Goal: Task Accomplishment & Management: Manage account settings

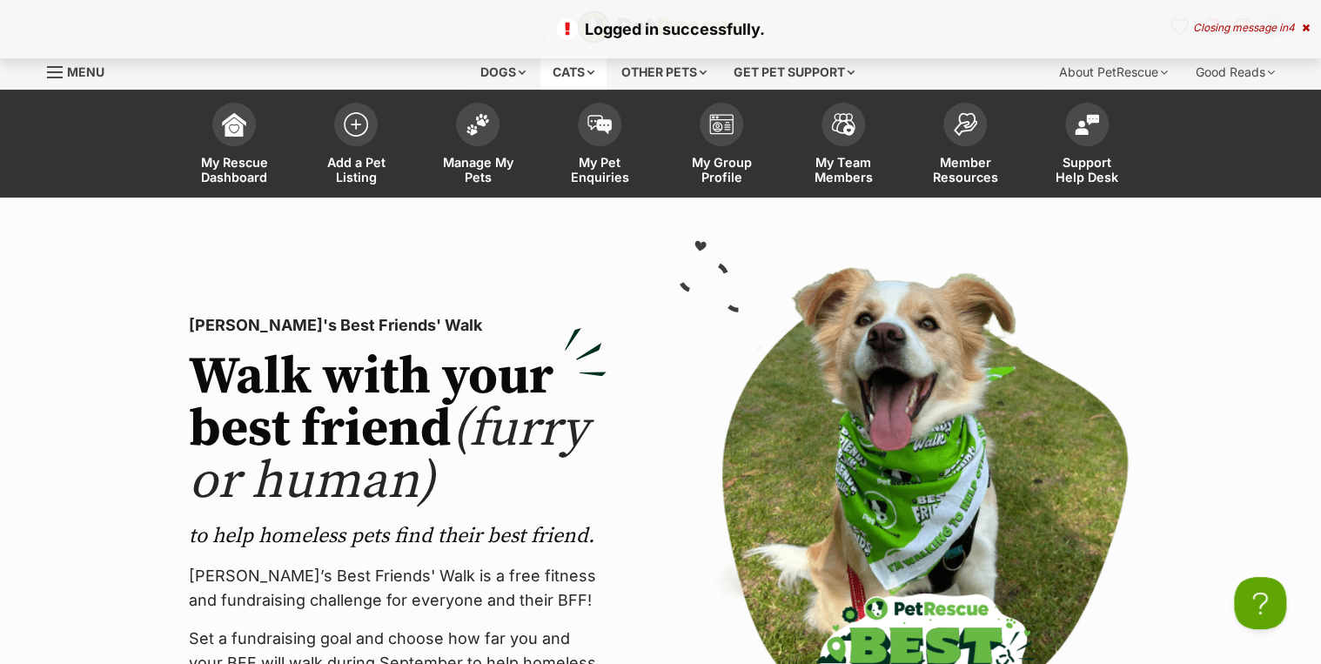
click at [556, 64] on div "Cats" at bounding box center [573, 72] width 66 height 35
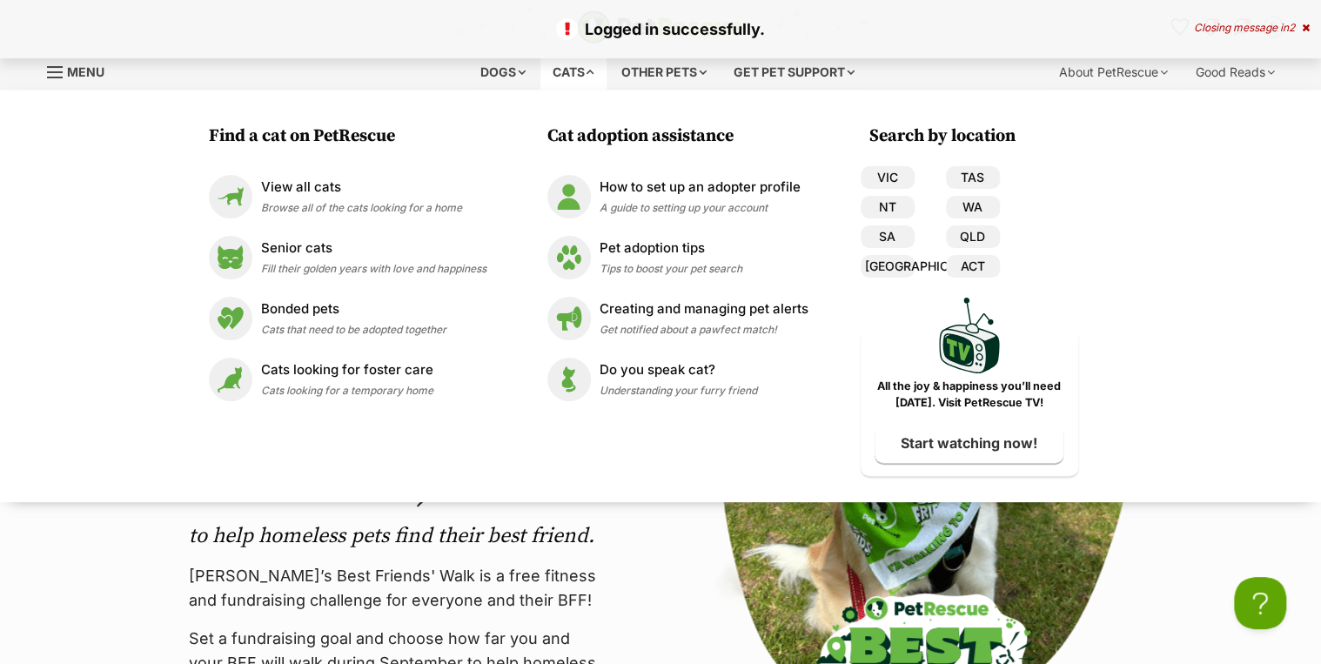
click at [101, 519] on section "PetRescue's Best Friends' Walk Walk with your best friend (furry or human) to h…" at bounding box center [660, 538] width 1321 height 681
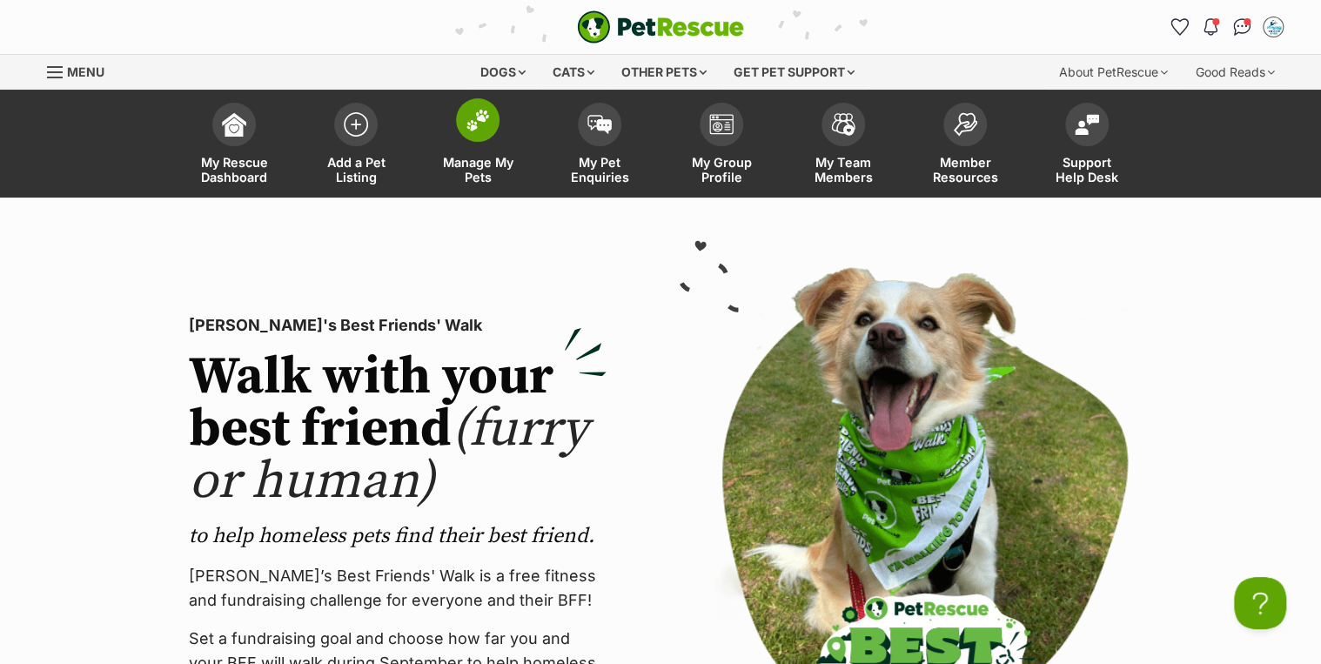
click at [453, 121] on link "Manage My Pets" at bounding box center [478, 146] width 122 height 104
click at [487, 133] on span at bounding box center [478, 120] width 44 height 44
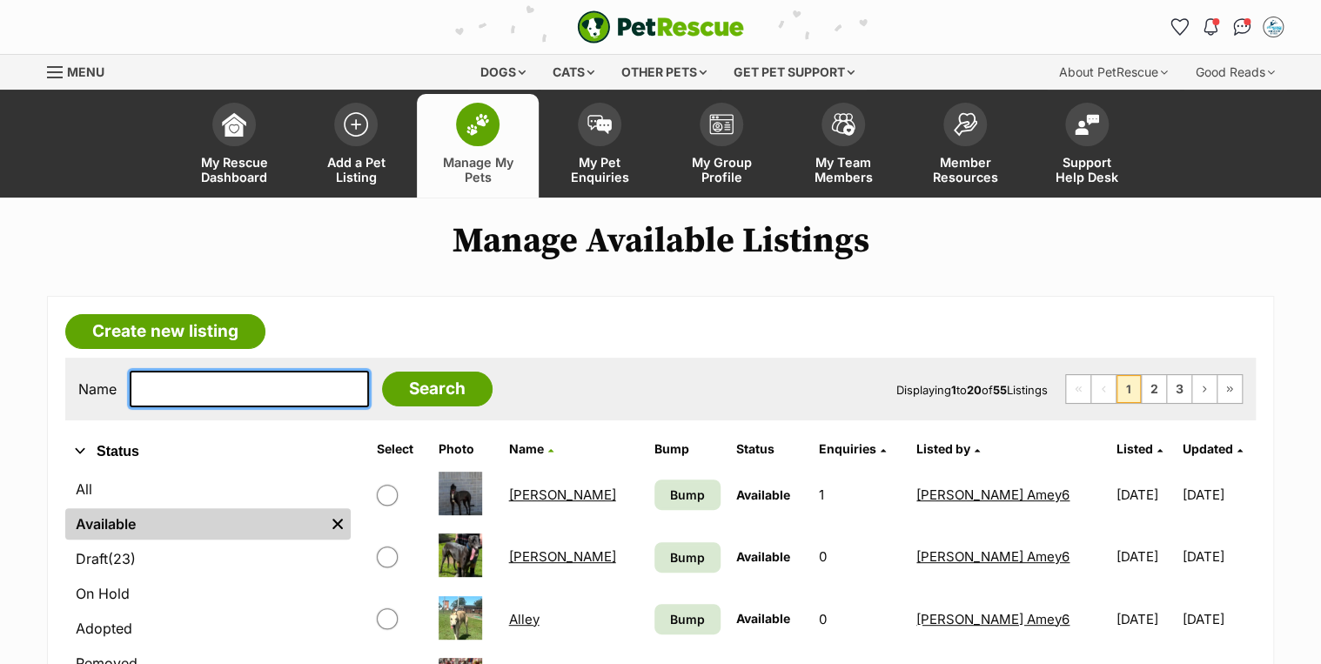
click at [237, 371] on input "text" at bounding box center [249, 389] width 239 height 37
type input "kwazi"
click at [419, 390] on input "Search" at bounding box center [437, 389] width 111 height 35
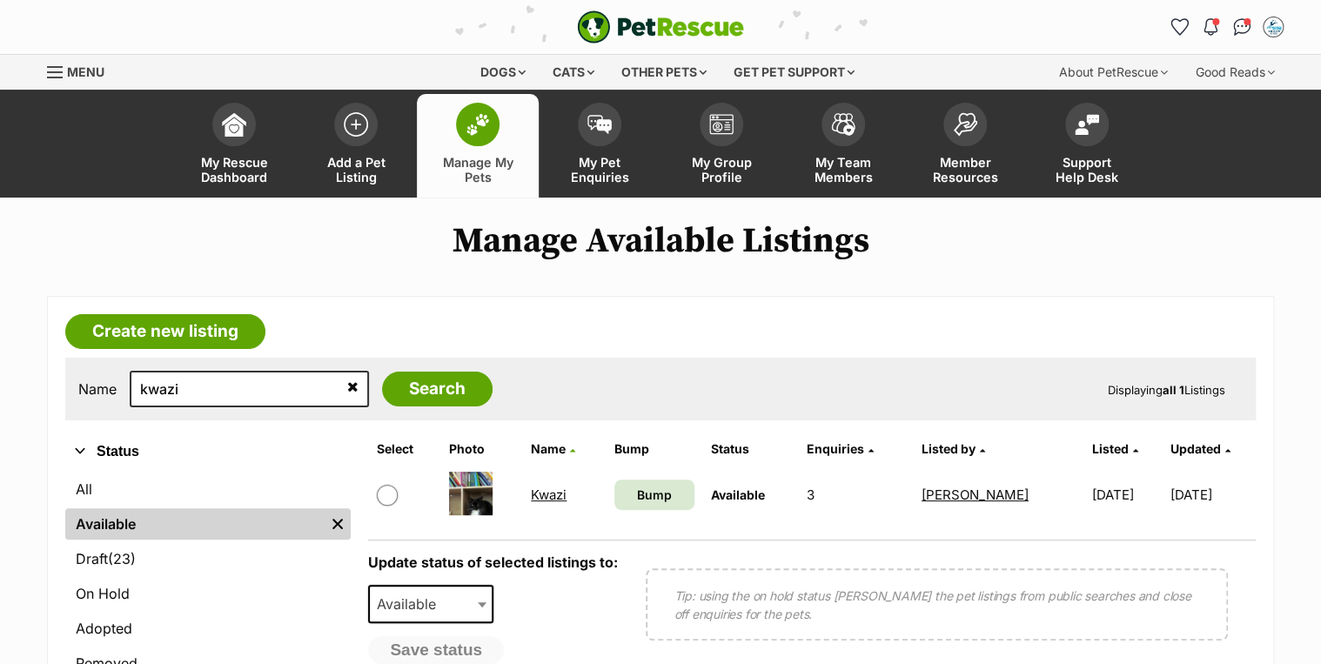
click at [390, 495] on input "checkbox" at bounding box center [387, 495] width 21 height 21
checkbox input "true"
click at [539, 492] on link "Kwazi" at bounding box center [549, 494] width 36 height 17
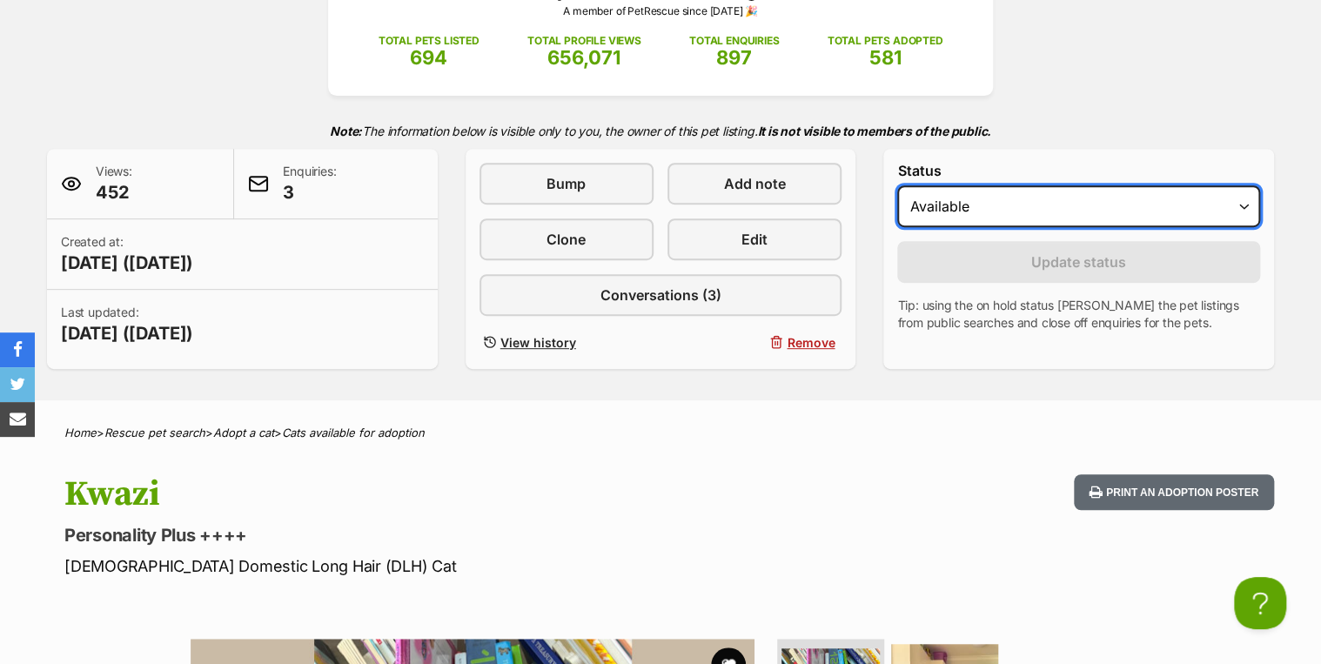
click at [1037, 189] on select "Draft - not available as listing has enquires Available On hold Adopted" at bounding box center [1078, 206] width 363 height 42
select select "rehomed"
click at [897, 185] on select "Draft - not available as listing has enquires Available On hold Adopted" at bounding box center [1078, 206] width 363 height 42
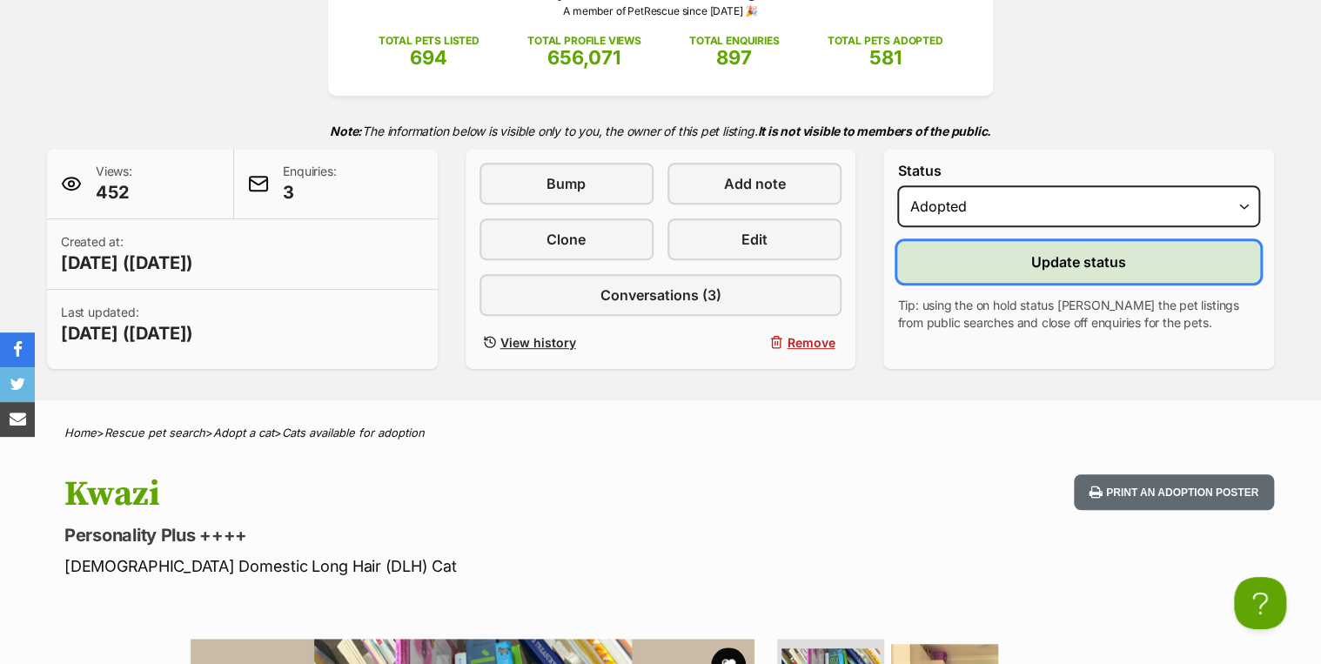
click at [1055, 268] on span "Update status" at bounding box center [1078, 262] width 95 height 21
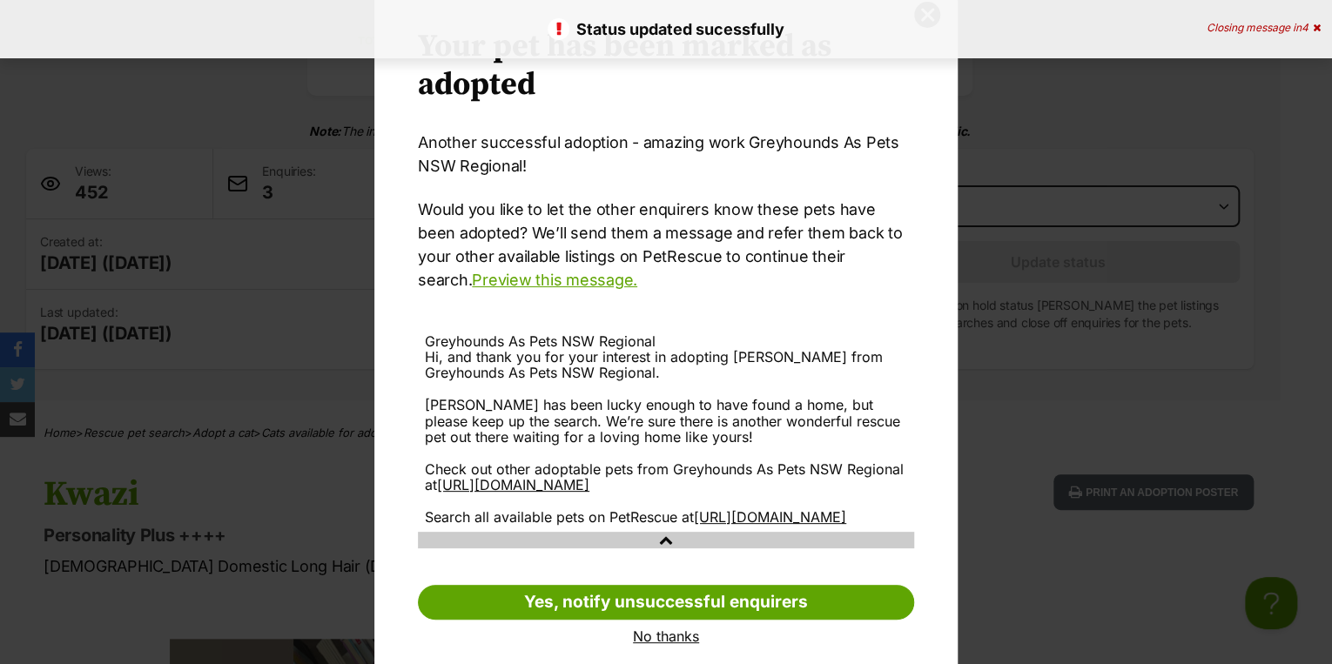
scroll to position [114, 0]
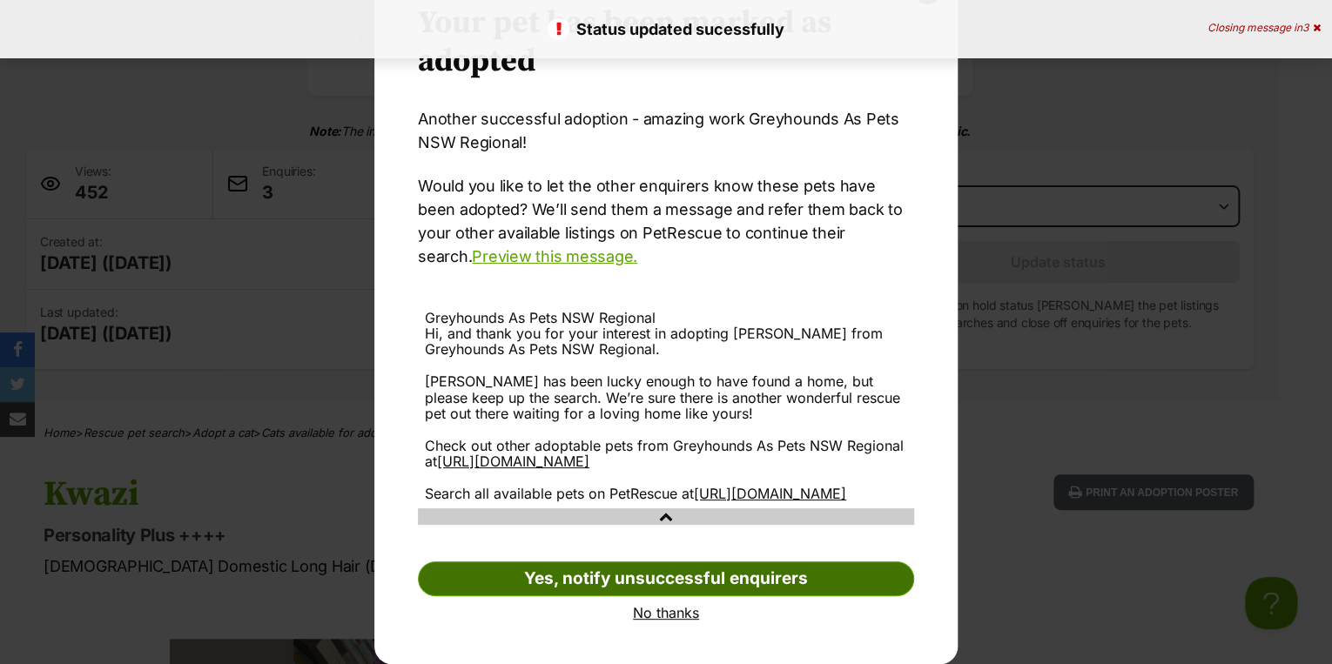
click at [718, 571] on link "Yes, notify unsuccessful enquirers" at bounding box center [666, 578] width 496 height 35
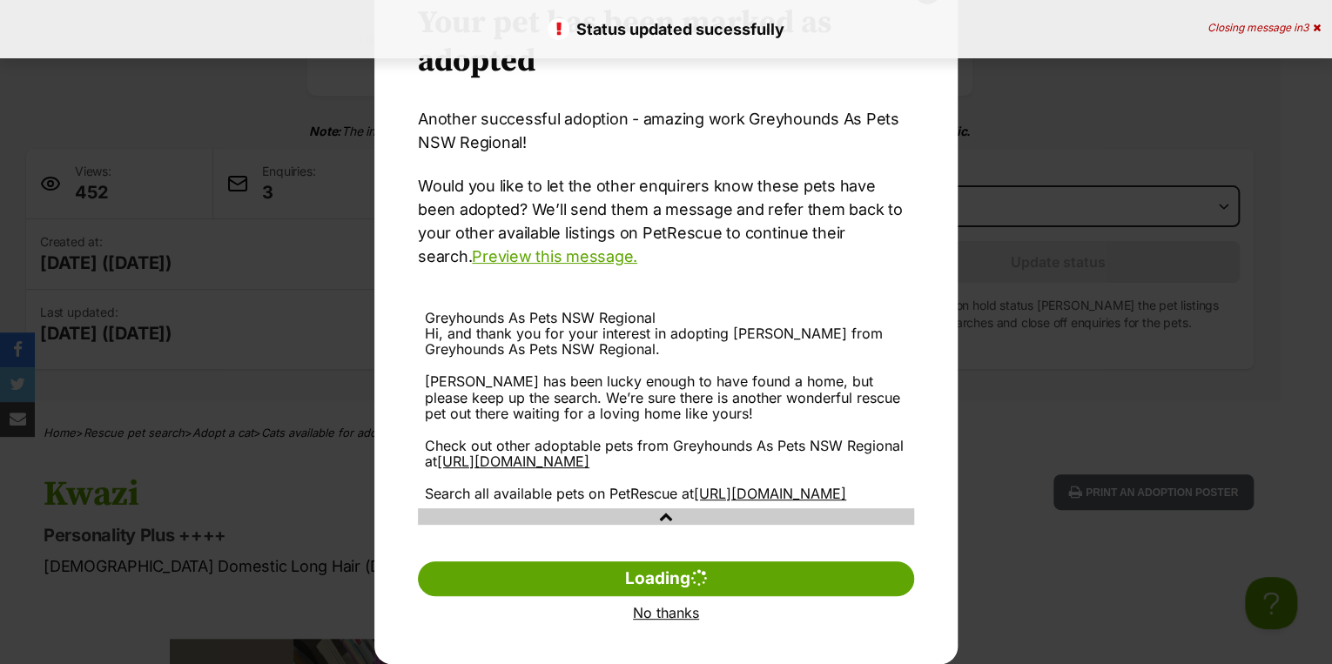
scroll to position [0, 0]
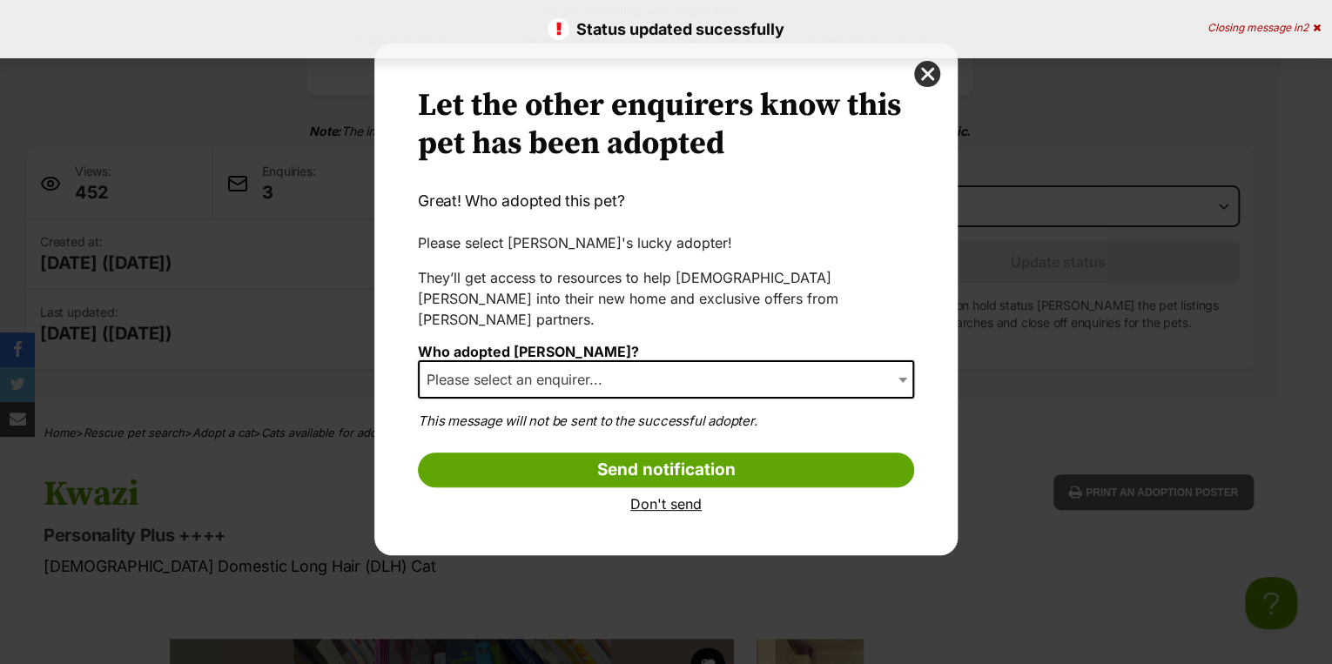
click at [788, 344] on div "Who adopted [PERSON_NAME]? Please select an enquirer... [PERSON_NAME] ([PERSON_…" at bounding box center [666, 377] width 496 height 67
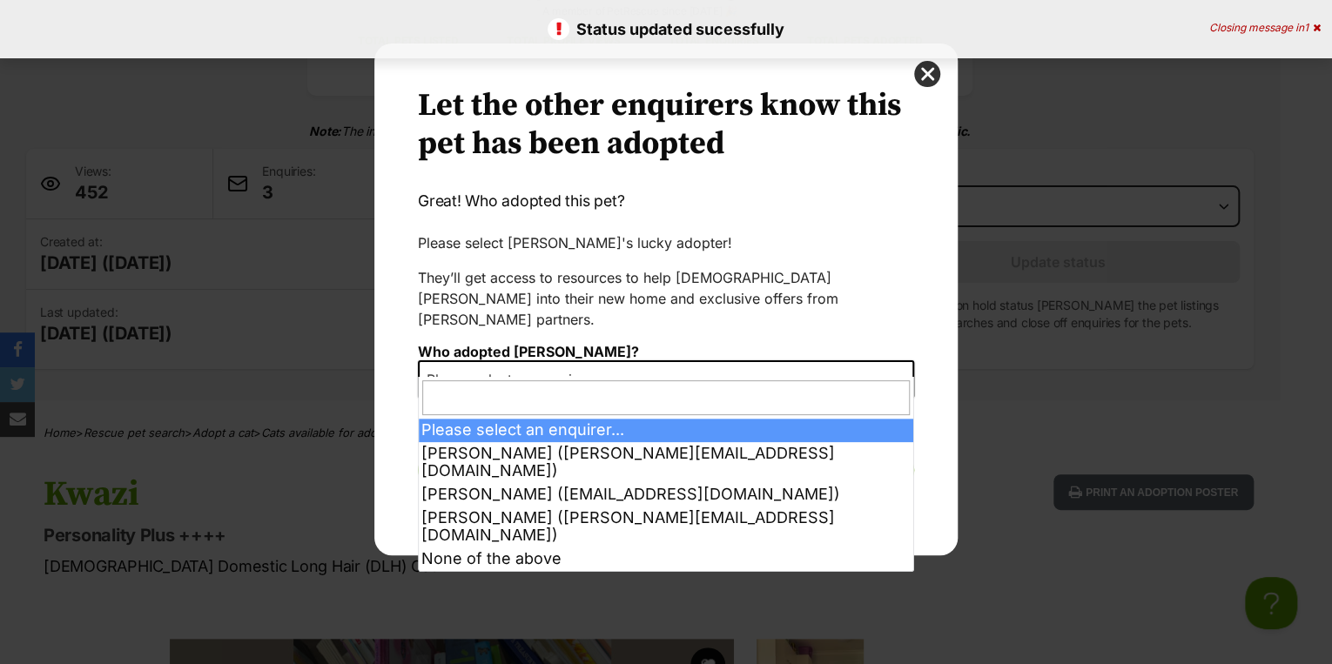
click at [776, 360] on span "Please select an enquirer..." at bounding box center [666, 379] width 496 height 38
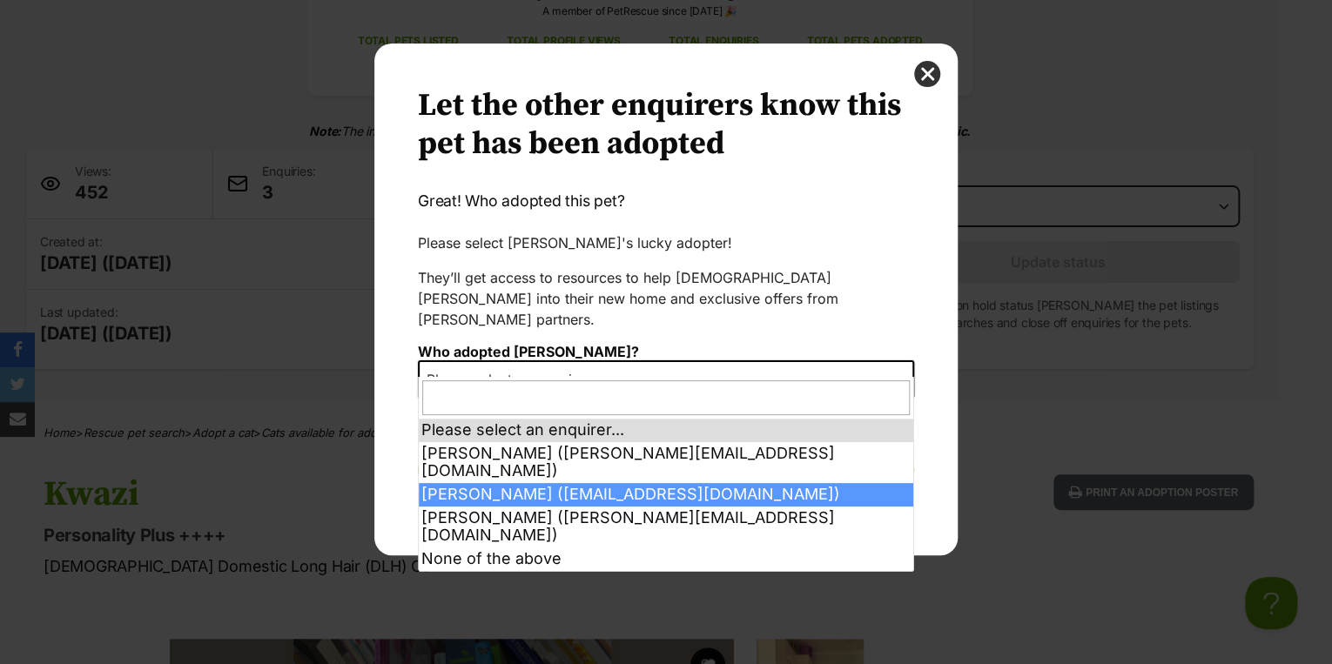
click at [391, 449] on div "Your pet has been marked as adopted Another successful adoption - amazing work …" at bounding box center [665, 300] width 583 height 512
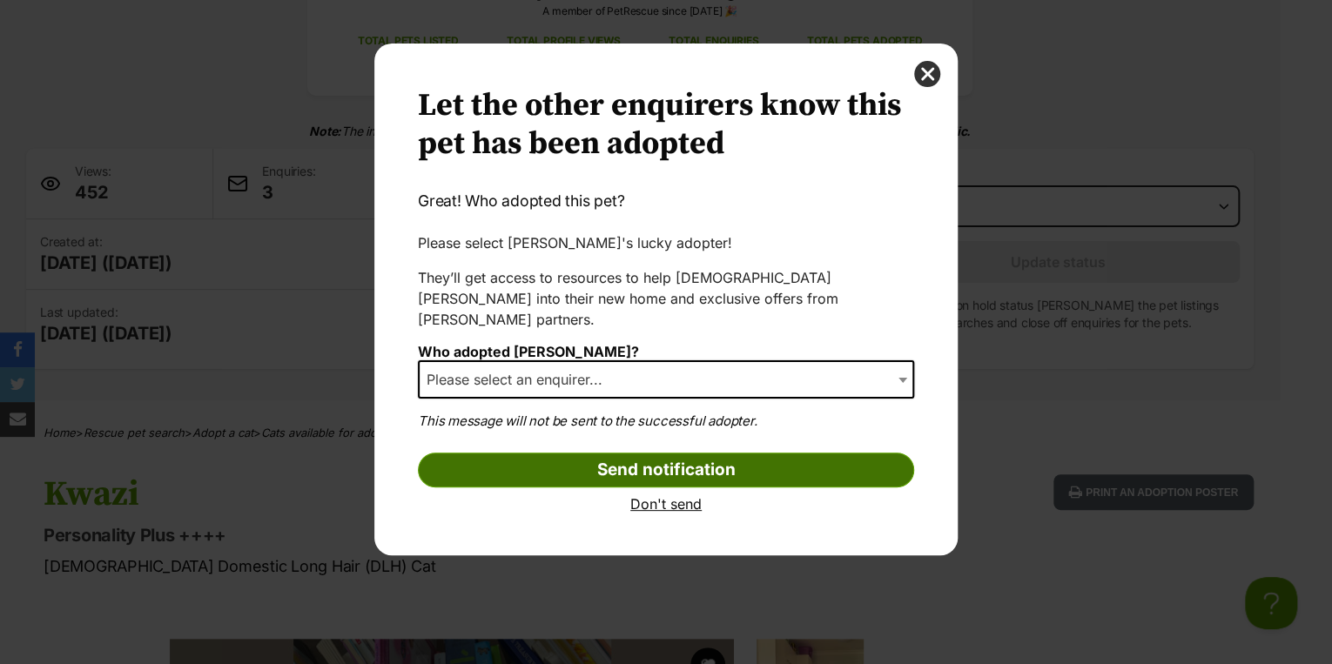
click at [649, 453] on input "Send notification" at bounding box center [666, 470] width 496 height 35
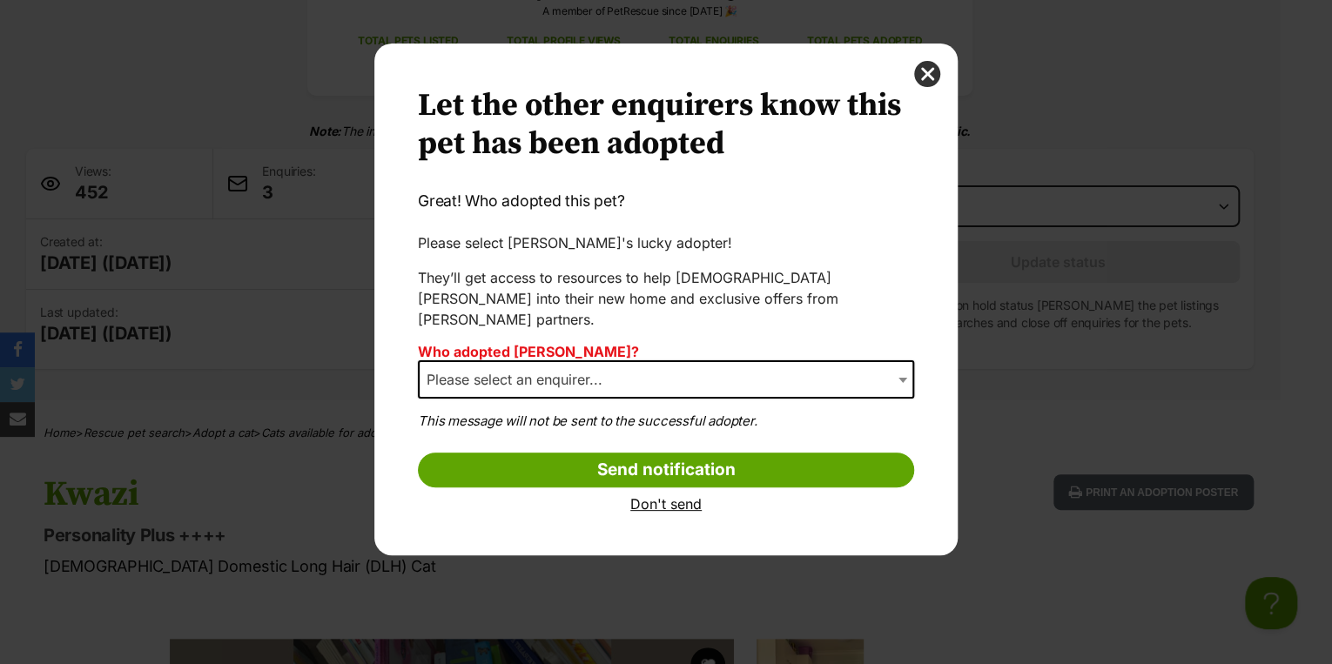
click at [660, 466] on form "Who adopted [PERSON_NAME]? Please select an enquirer... [PERSON_NAME] ([PERSON_…" at bounding box center [666, 428] width 496 height 168
click at [665, 496] on link "Don't send" at bounding box center [666, 504] width 496 height 16
